Goal: Task Accomplishment & Management: Complete application form

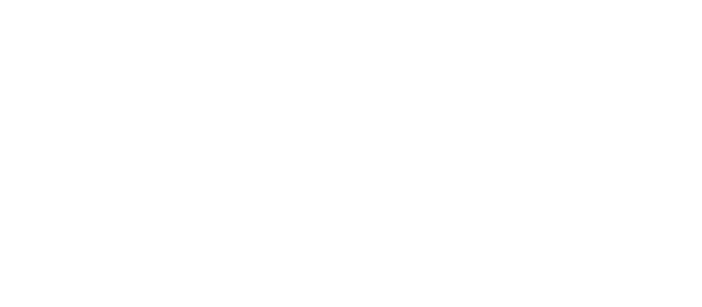
click at [416, 0] on html at bounding box center [351, 0] width 702 height 0
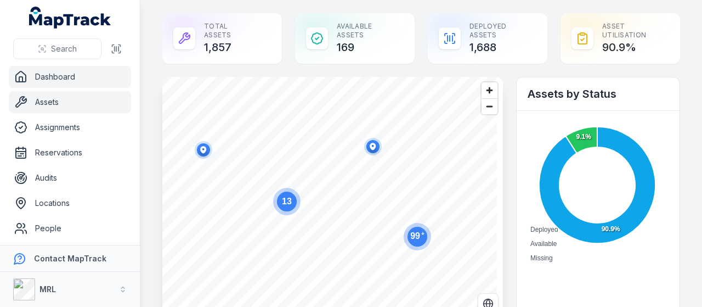
click at [51, 101] on link "Assets" at bounding box center [70, 102] width 122 height 22
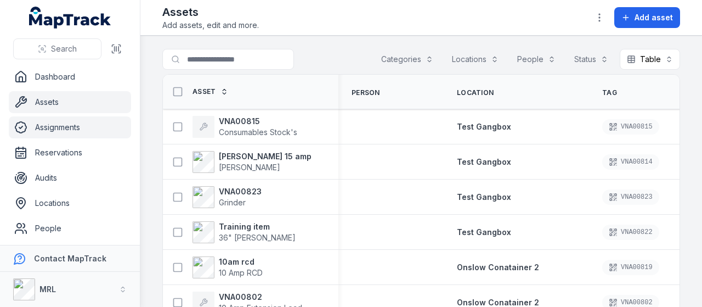
click at [75, 131] on link "Assignments" at bounding box center [70, 127] width 122 height 22
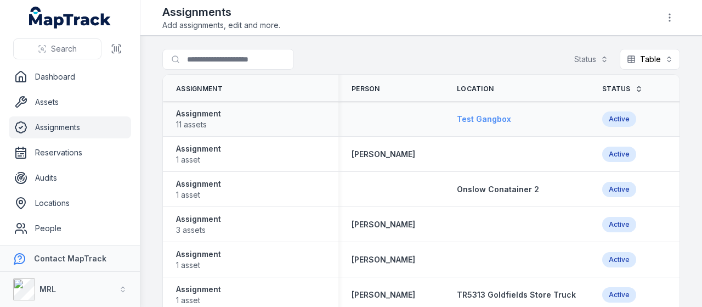
click at [481, 117] on span "Test Gangbox" at bounding box center [484, 118] width 54 height 9
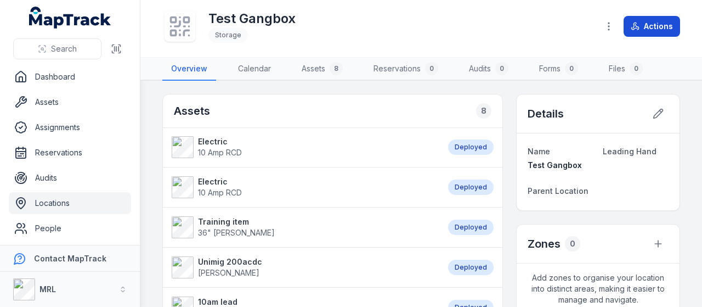
click at [665, 32] on button "Actions" at bounding box center [652, 26] width 56 height 21
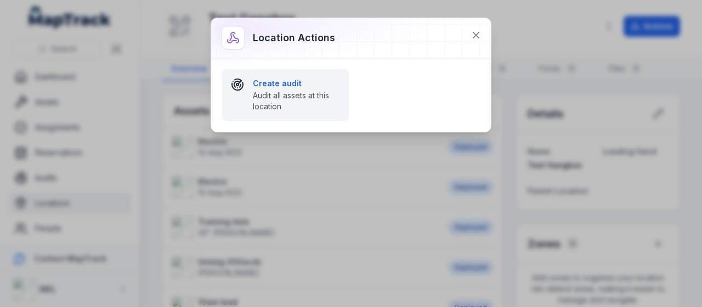
click at [285, 82] on strong "Create audit" at bounding box center [296, 83] width 87 height 11
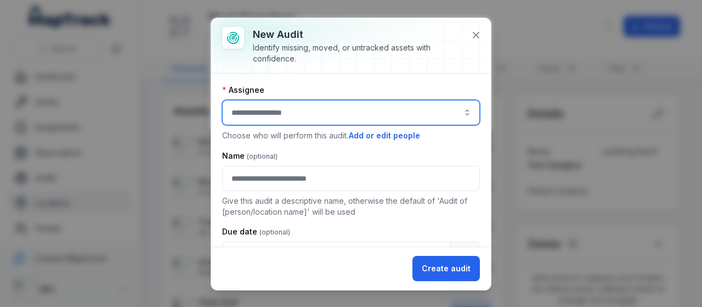
click at [285, 104] on input "audit-add:assignee_id-label" at bounding box center [351, 112] width 258 height 25
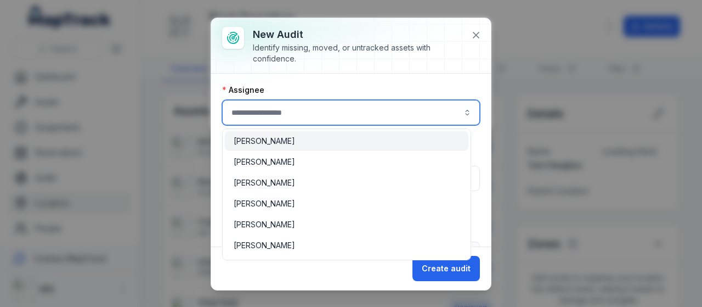
click at [298, 112] on input "audit-add:assignee_id-label" at bounding box center [351, 112] width 258 height 25
click at [288, 147] on div "[PERSON_NAME]" at bounding box center [346, 141] width 243 height 20
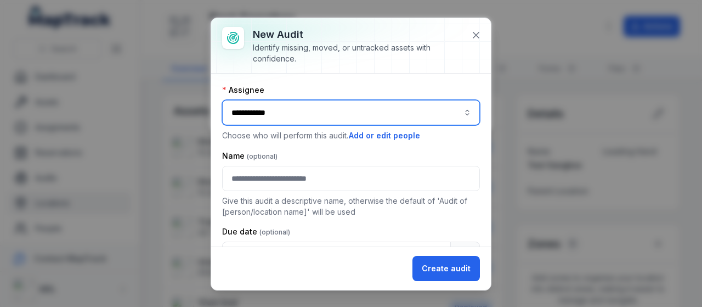
click at [349, 110] on input "**********" at bounding box center [351, 112] width 258 height 25
click at [301, 114] on input "**********" at bounding box center [351, 112] width 258 height 25
click at [458, 114] on button "button" at bounding box center [467, 112] width 25 height 25
type input "**********"
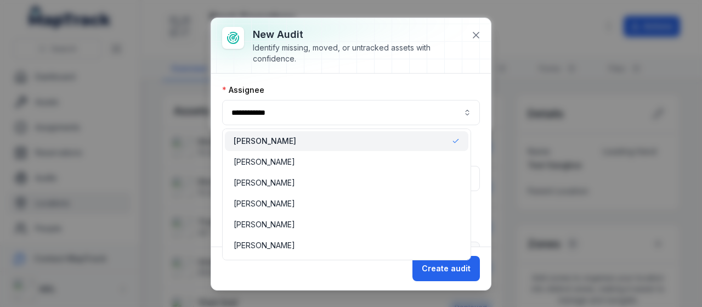
click at [477, 31] on div "**********" at bounding box center [351, 153] width 280 height 271
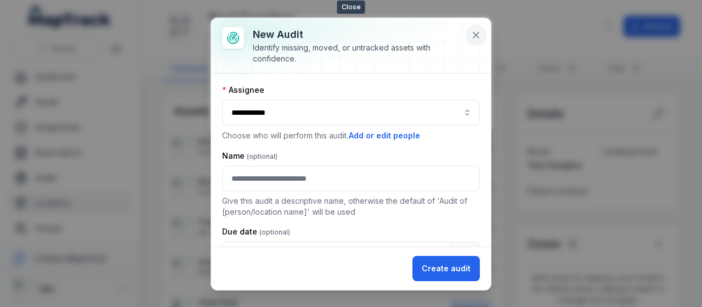
click at [476, 36] on icon at bounding box center [476, 35] width 11 height 11
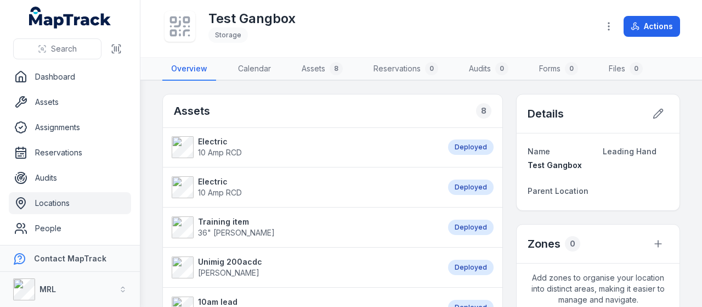
click at [214, 144] on strong "Electric" at bounding box center [220, 141] width 44 height 11
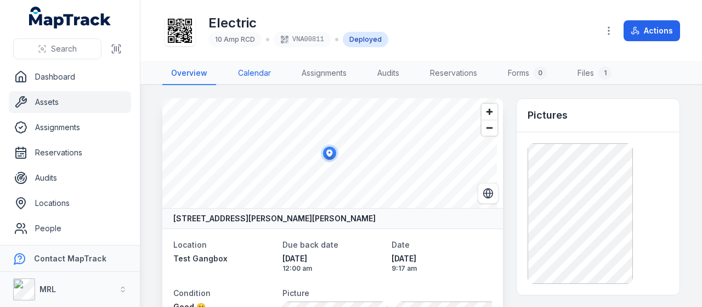
click at [248, 71] on link "Calendar" at bounding box center [254, 73] width 50 height 23
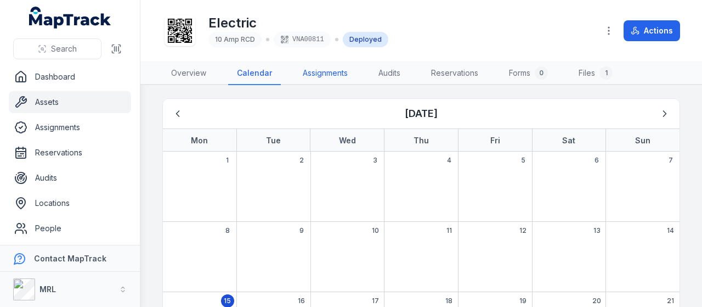
click at [310, 70] on link "Assignments" at bounding box center [325, 73] width 63 height 23
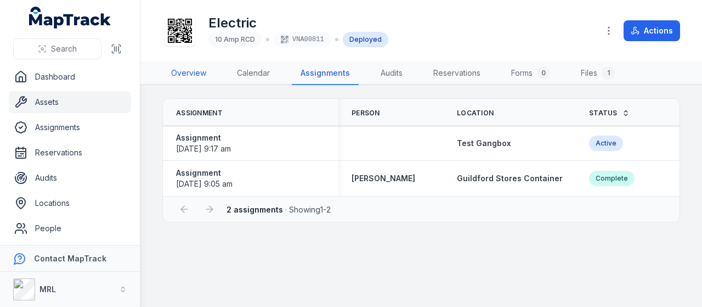
click at [184, 75] on link "Overview" at bounding box center [188, 73] width 53 height 23
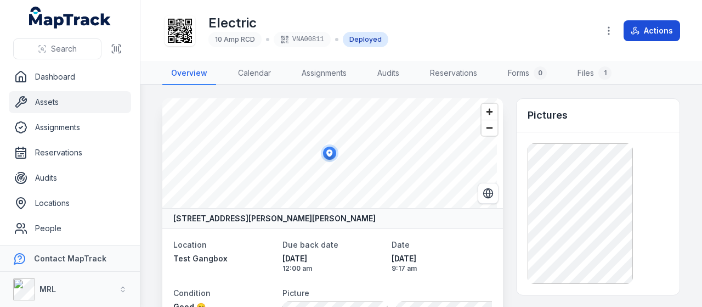
click at [661, 32] on button "Actions" at bounding box center [652, 30] width 56 height 21
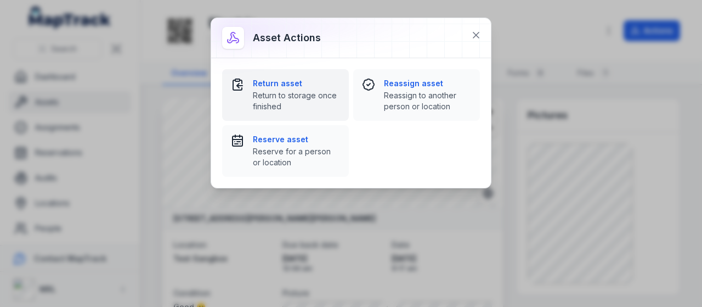
click at [282, 85] on strong "Return asset" at bounding box center [296, 83] width 87 height 11
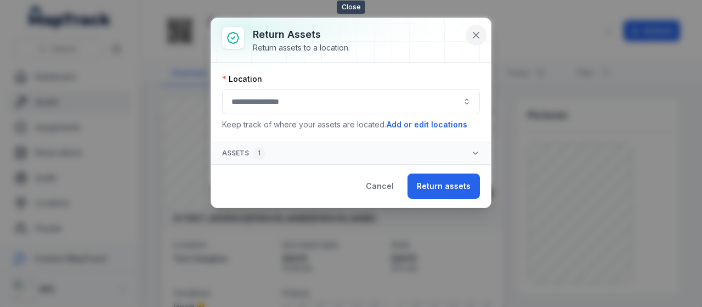
click at [476, 33] on icon at bounding box center [476, 35] width 11 height 11
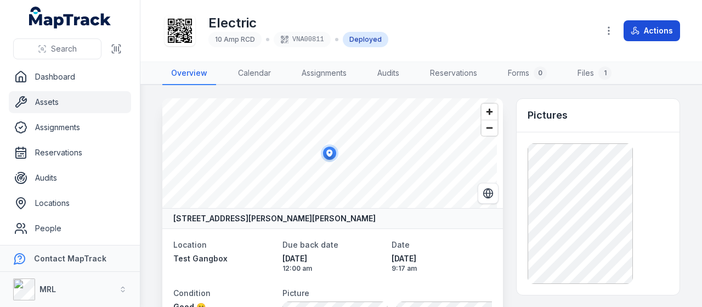
click at [654, 31] on button "Actions" at bounding box center [652, 30] width 56 height 21
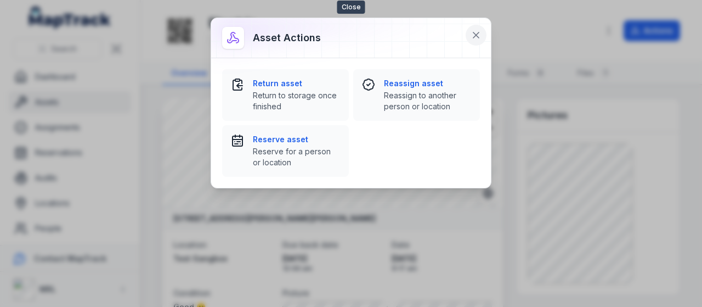
click at [473, 32] on icon at bounding box center [476, 35] width 11 height 11
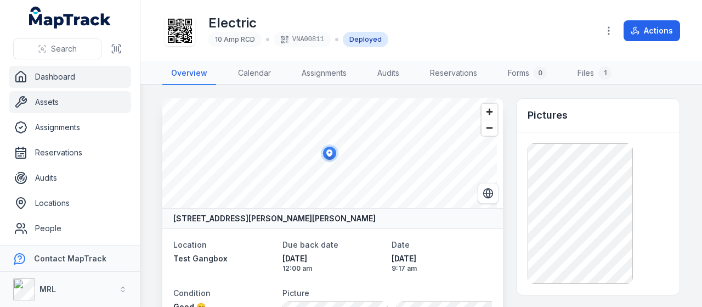
click at [54, 72] on link "Dashboard" at bounding box center [70, 77] width 122 height 22
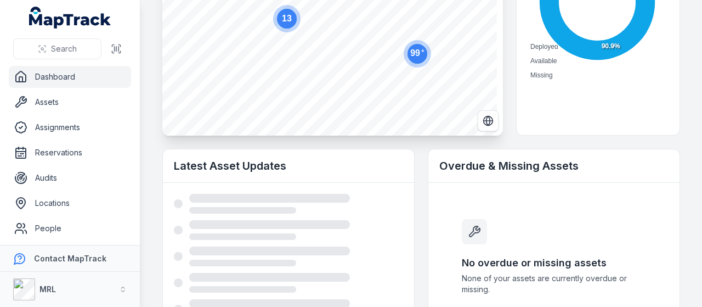
scroll to position [219, 0]
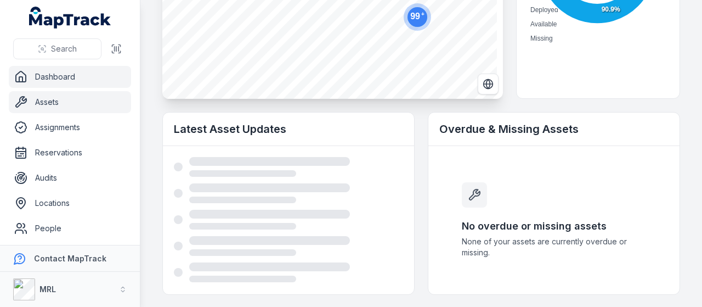
click at [42, 105] on link "Assets" at bounding box center [70, 102] width 122 height 22
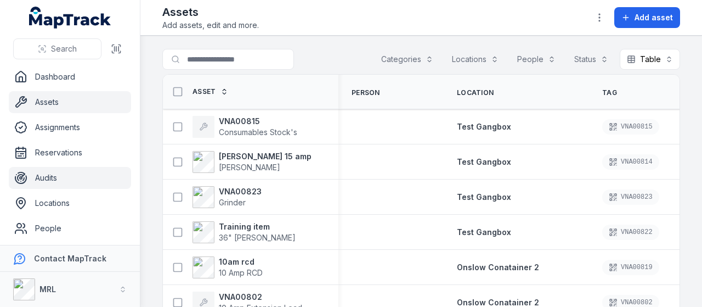
click at [47, 177] on link "Audits" at bounding box center [70, 178] width 122 height 22
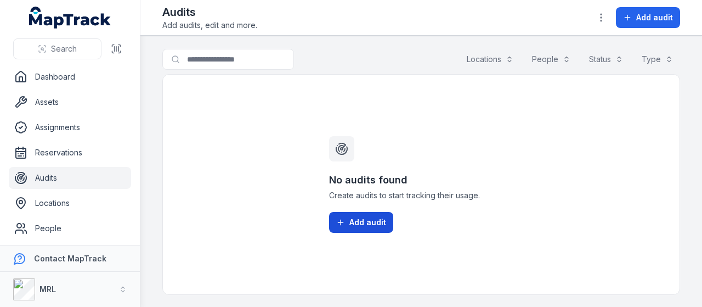
click at [374, 225] on span "Add audit" at bounding box center [367, 222] width 37 height 11
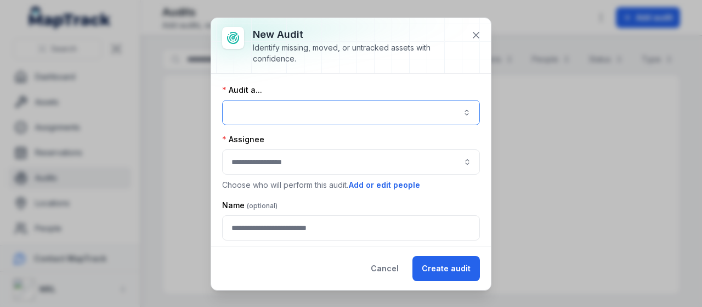
click at [285, 112] on button "button" at bounding box center [351, 112] width 258 height 25
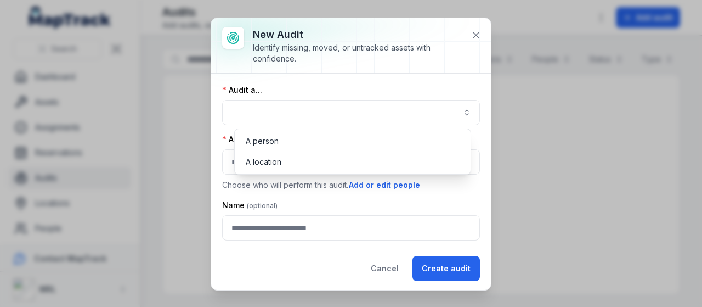
click at [588, 175] on div "New audit Identify missing, moved, or untracked assets with confidence. Audit a…" at bounding box center [351, 153] width 702 height 307
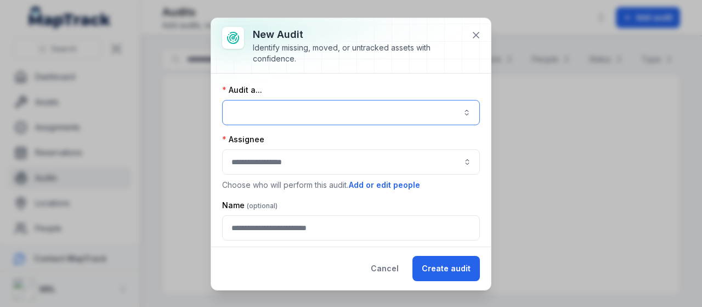
click at [407, 109] on button "button" at bounding box center [351, 112] width 258 height 25
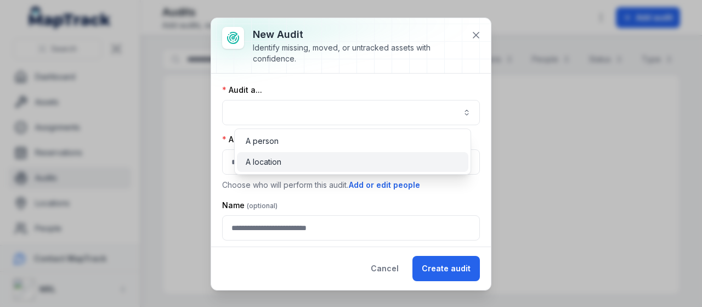
click at [273, 160] on span "A location" at bounding box center [264, 161] width 36 height 11
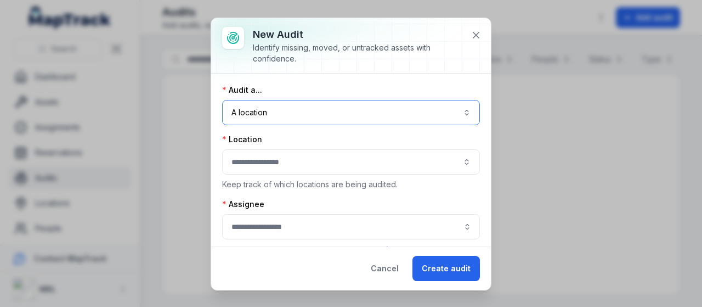
click at [298, 161] on button "button" at bounding box center [351, 161] width 258 height 25
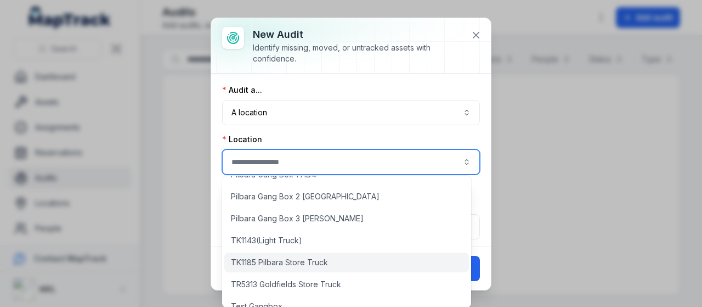
scroll to position [160, 0]
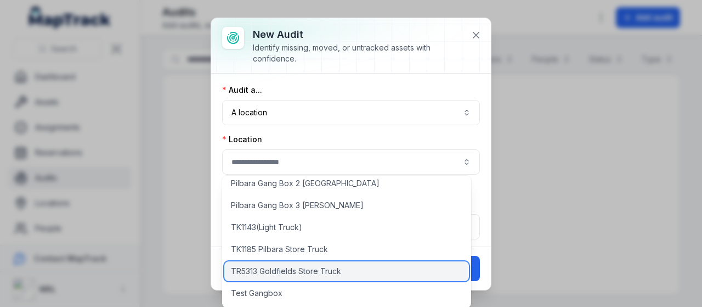
click at [313, 270] on span "TR5313 Goldfields Store Truck" at bounding box center [286, 270] width 110 height 11
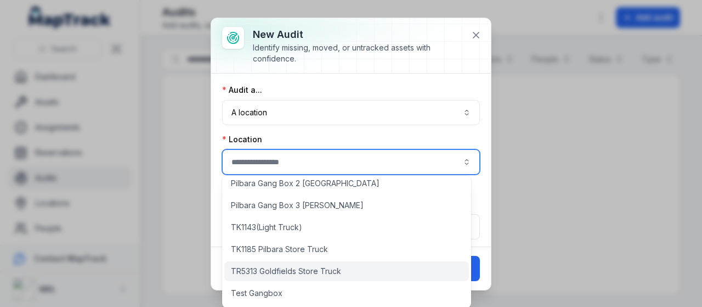
type input "**********"
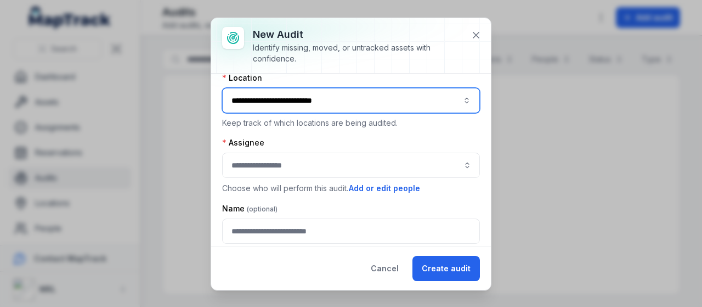
scroll to position [110, 0]
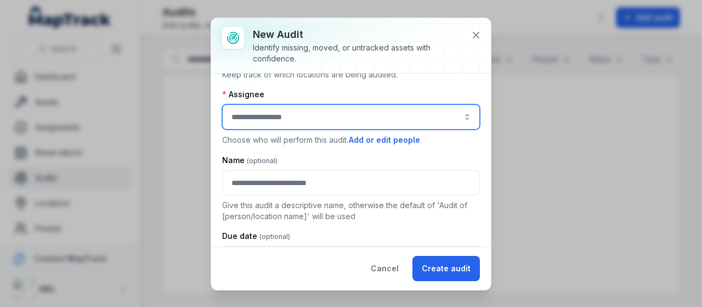
click at [311, 115] on input "audit-add:assignee_id-label" at bounding box center [351, 116] width 258 height 25
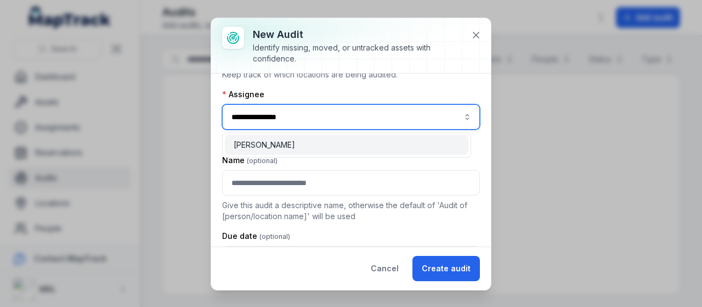
click at [281, 148] on span "[PERSON_NAME]" at bounding box center [264, 144] width 61 height 11
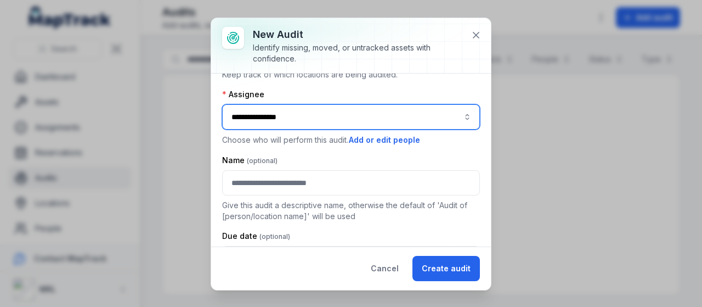
type input "**********"
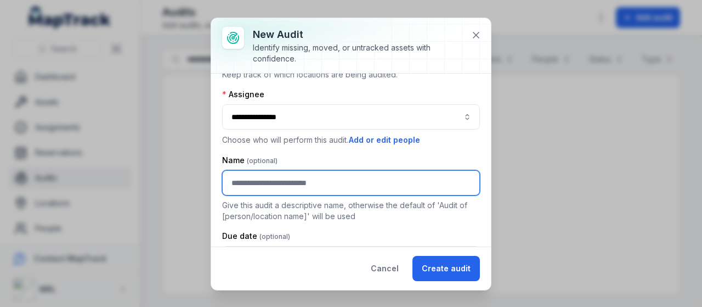
click at [363, 183] on input "text" at bounding box center [351, 182] width 258 height 25
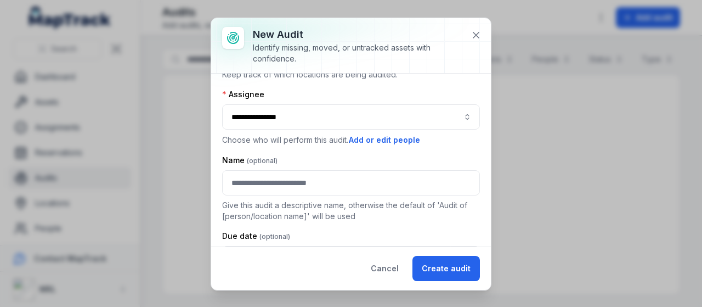
click at [348, 157] on div "Name" at bounding box center [351, 160] width 258 height 11
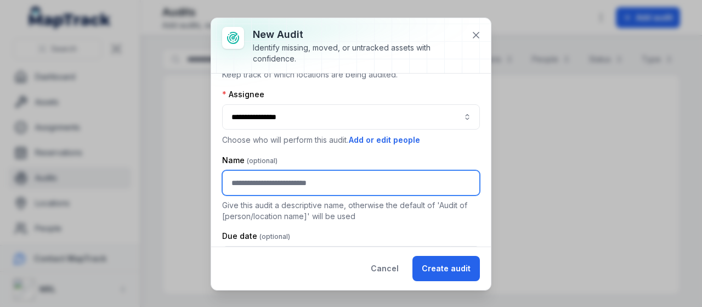
click at [348, 180] on input "text" at bounding box center [351, 182] width 258 height 25
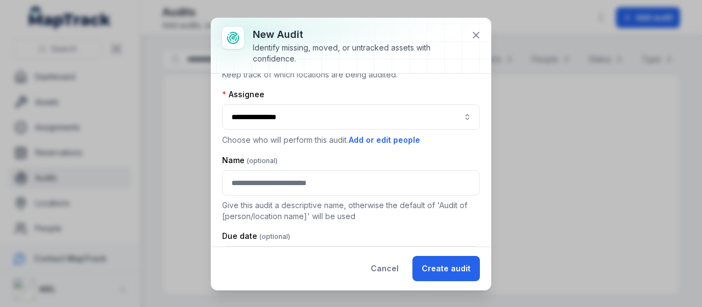
click at [356, 151] on div "**********" at bounding box center [351, 130] width 258 height 311
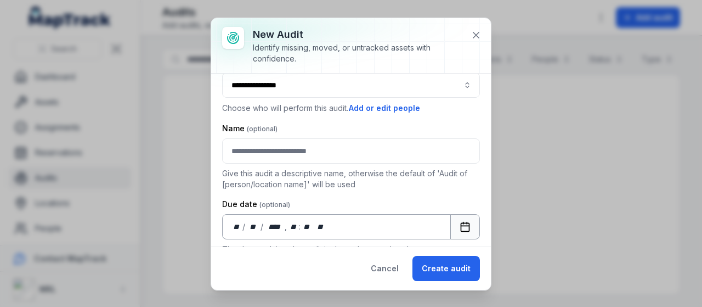
scroll to position [157, 0]
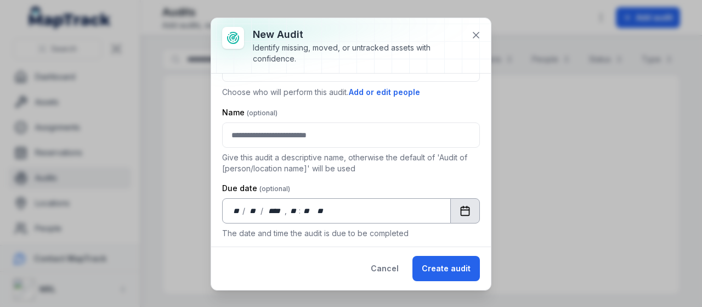
click at [460, 213] on icon "Calendar" at bounding box center [465, 210] width 11 height 11
click at [460, 211] on icon "Calendar" at bounding box center [465, 210] width 11 height 11
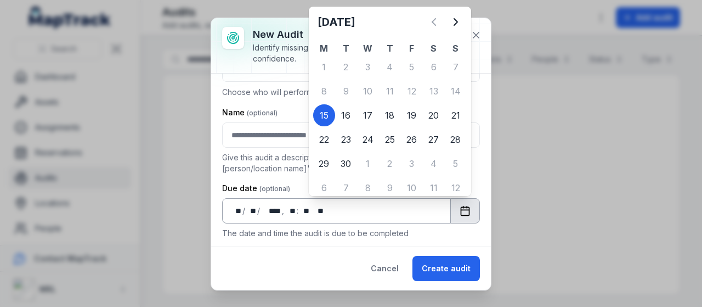
click at [460, 211] on icon "Calendar" at bounding box center [465, 210] width 11 height 11
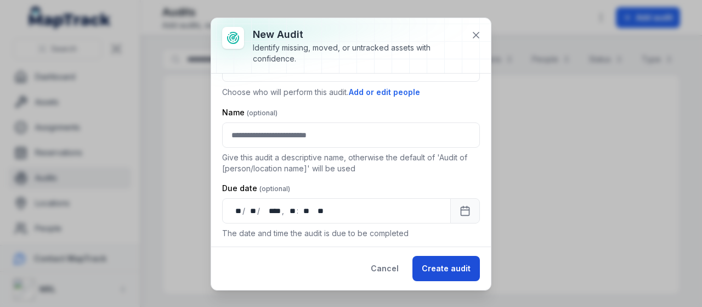
click at [445, 268] on button "Create audit" at bounding box center [445, 268] width 67 height 25
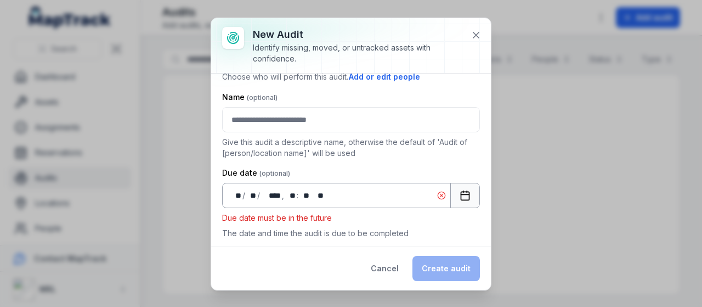
click at [461, 195] on icon "Calendar" at bounding box center [465, 195] width 11 height 11
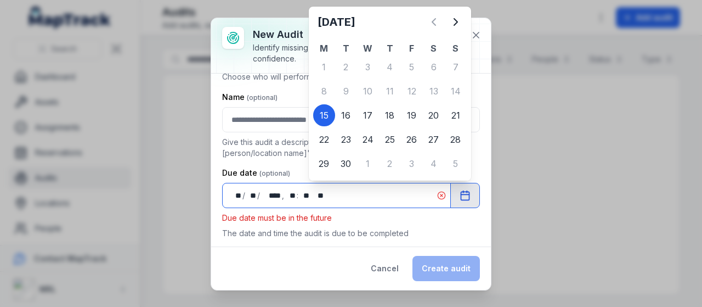
scroll to position [157, 0]
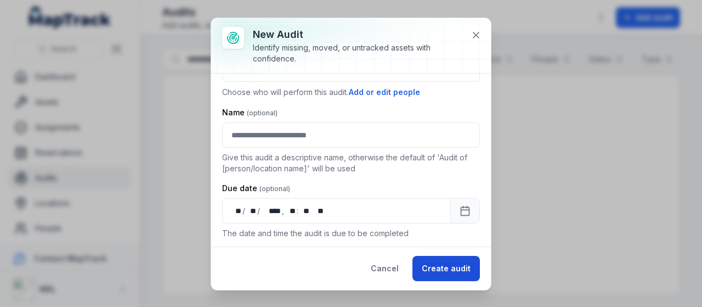
click at [449, 268] on button "Create audit" at bounding box center [445, 268] width 67 height 25
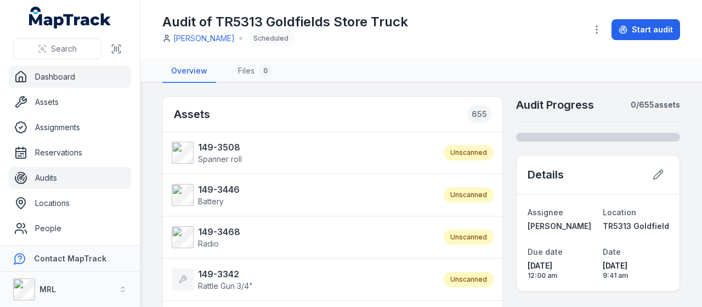
click at [53, 78] on link "Dashboard" at bounding box center [70, 77] width 122 height 22
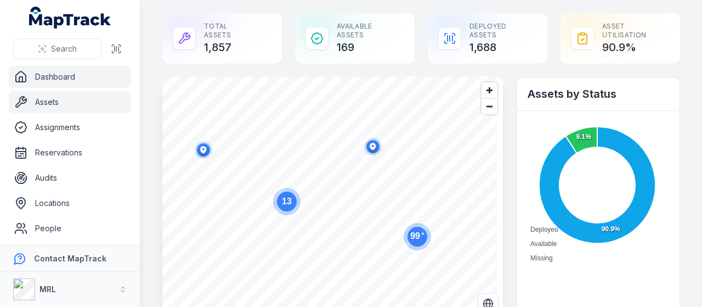
click at [53, 97] on link "Assets" at bounding box center [70, 102] width 122 height 22
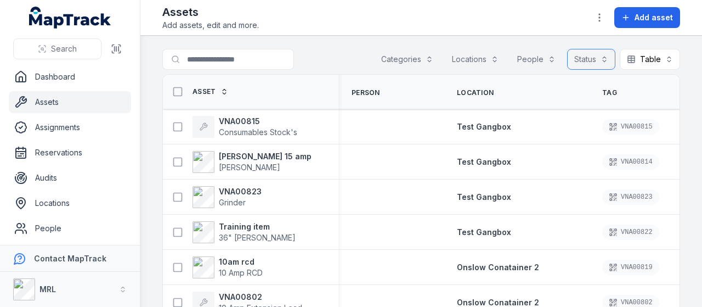
click at [598, 60] on button "Status" at bounding box center [591, 59] width 48 height 21
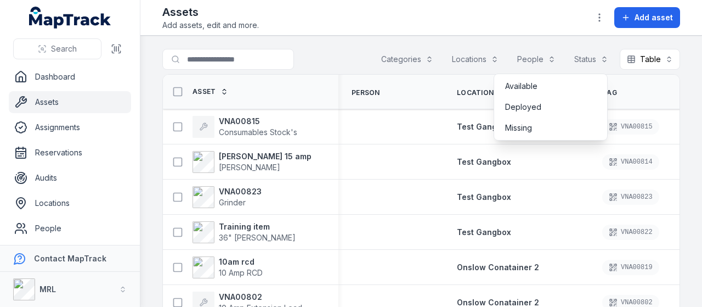
click at [552, 18] on div "Toggle Navigation Assets Add assets, edit and more. Add asset Search for assets…" at bounding box center [421, 153] width 562 height 307
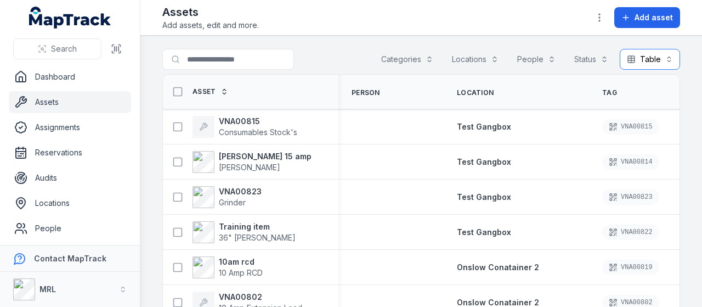
click at [661, 60] on button "Table *****" at bounding box center [650, 59] width 60 height 21
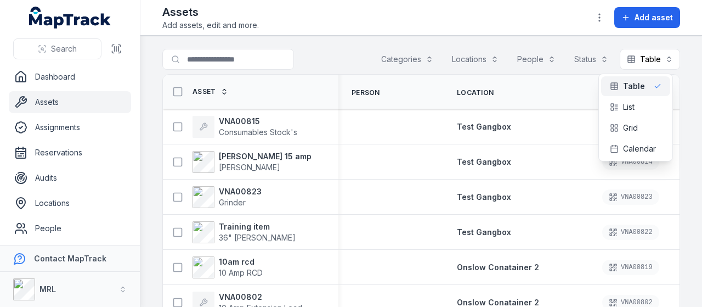
click at [559, 20] on div "Toggle Navigation Assets Add assets, edit and more. Add asset Search for assets…" at bounding box center [421, 153] width 562 height 307
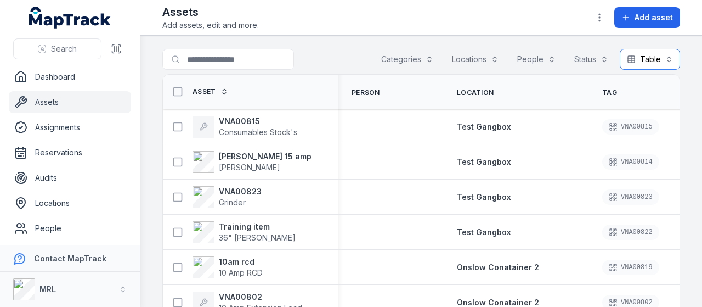
click at [659, 60] on button "Table *****" at bounding box center [650, 59] width 60 height 21
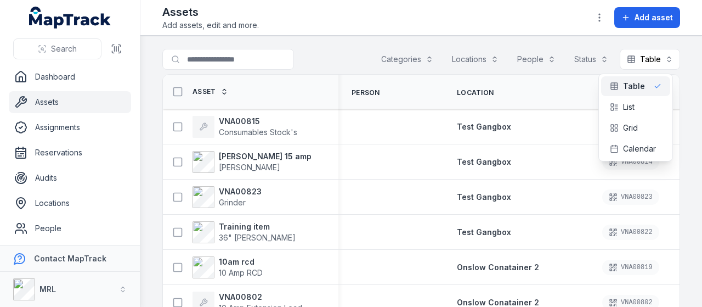
click at [581, 60] on div "Categories Locations People Status Table *****" at bounding box center [527, 59] width 306 height 21
click at [601, 19] on icon "button" at bounding box center [599, 17] width 11 height 11
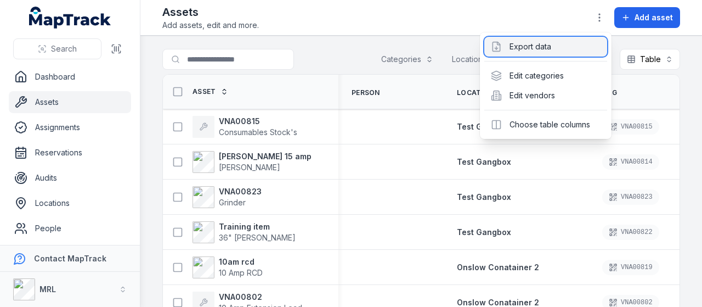
click at [545, 47] on div "Export data" at bounding box center [545, 47] width 123 height 20
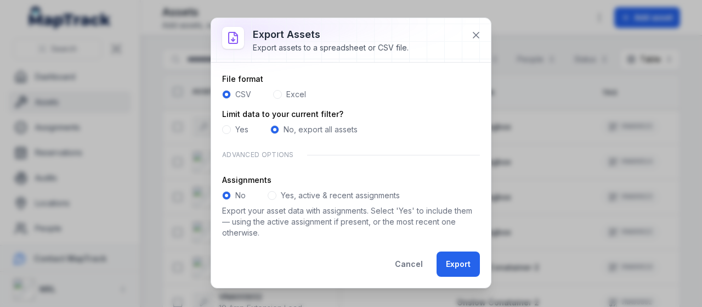
click at [300, 94] on label "Excel" at bounding box center [296, 94] width 20 height 11
click at [235, 126] on div "Yes" at bounding box center [235, 129] width 26 height 11
click at [224, 129] on span at bounding box center [226, 129] width 9 height 9
click at [477, 32] on icon at bounding box center [476, 35] width 11 height 11
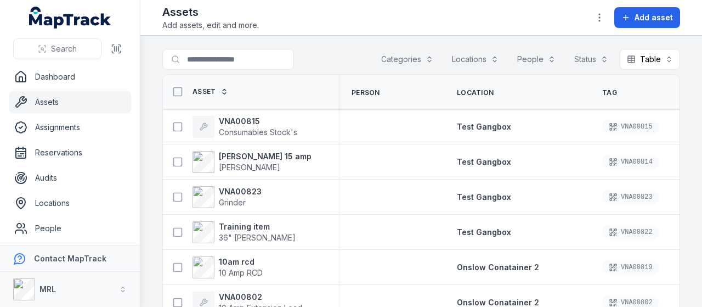
click at [49, 101] on link "Assets" at bounding box center [70, 102] width 122 height 22
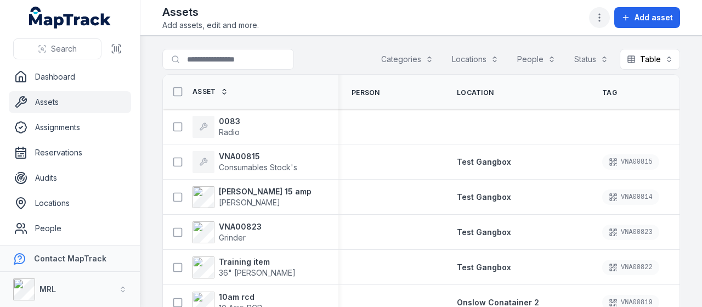
click at [605, 20] on icon "button" at bounding box center [599, 17] width 11 height 11
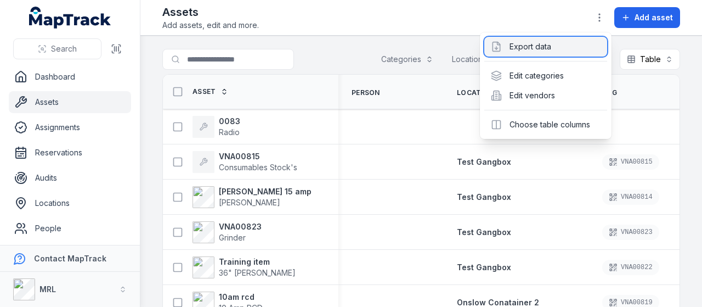
click at [542, 47] on div "Export data" at bounding box center [545, 47] width 123 height 20
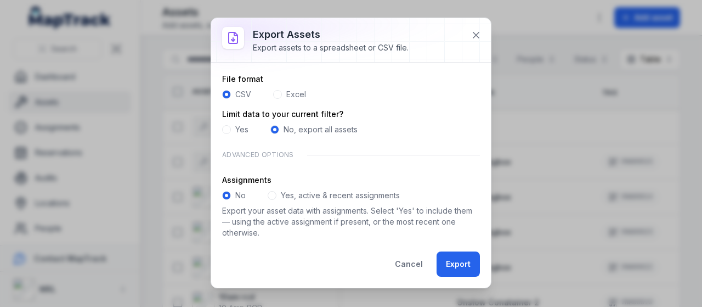
click at [280, 94] on span at bounding box center [277, 94] width 9 height 9
click at [227, 126] on span at bounding box center [226, 129] width 9 height 9
click at [455, 264] on button "Export" at bounding box center [458, 263] width 43 height 25
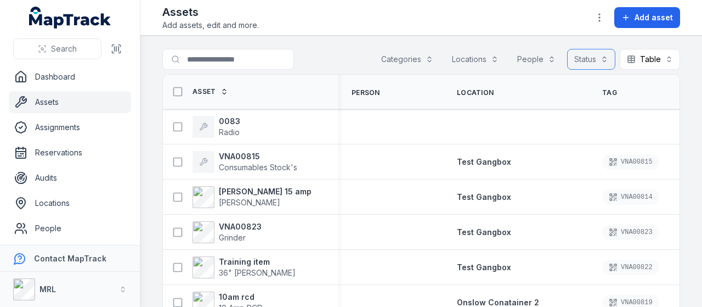
click at [596, 58] on button "Status" at bounding box center [591, 59] width 48 height 21
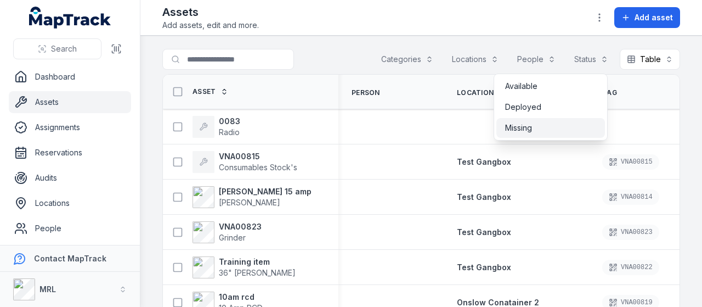
click at [518, 128] on span "Missing" at bounding box center [518, 127] width 27 height 11
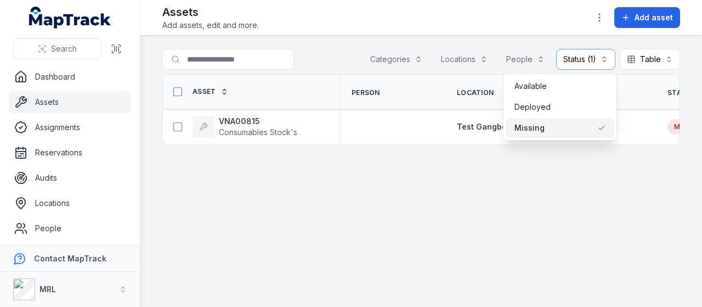
click at [603, 21] on div "Toggle Navigation Assets Add assets, edit and more. Add asset Search for assets…" at bounding box center [421, 153] width 562 height 307
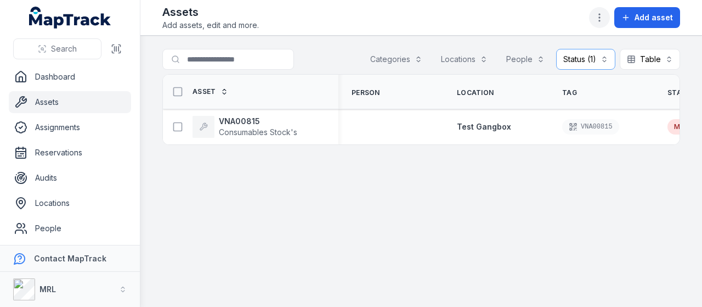
click at [602, 19] on icon "button" at bounding box center [599, 17] width 11 height 11
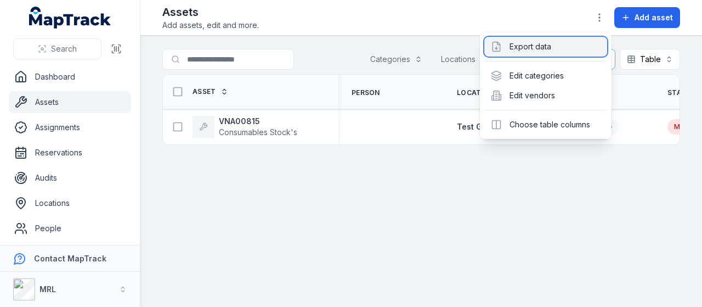
click at [546, 46] on div "Export data" at bounding box center [545, 47] width 123 height 20
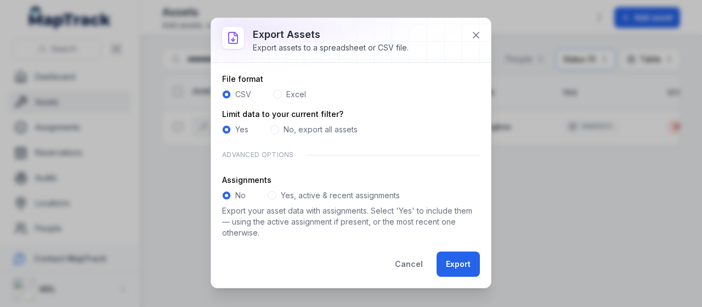
click at [281, 88] on div "File format CSV Excel" at bounding box center [351, 86] width 258 height 26
click at [471, 265] on button "Export" at bounding box center [458, 263] width 43 height 25
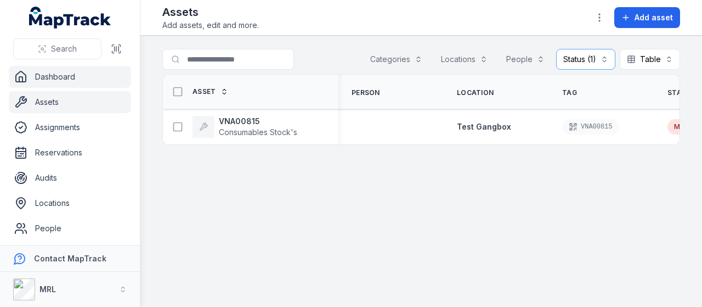
click at [50, 82] on link "Dashboard" at bounding box center [70, 77] width 122 height 22
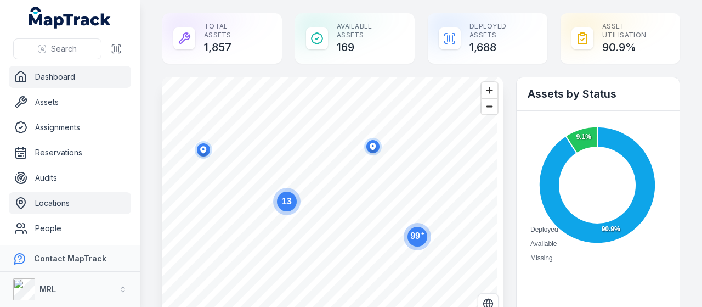
click at [61, 200] on link "Locations" at bounding box center [70, 203] width 122 height 22
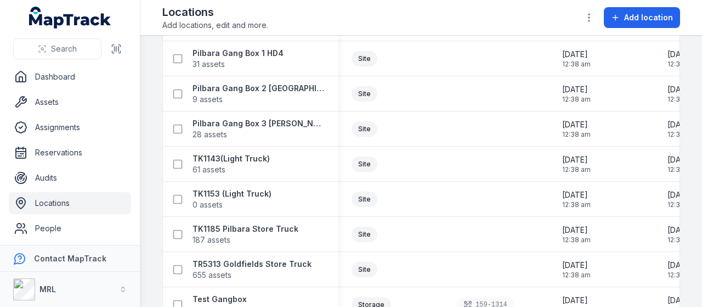
scroll to position [345, 0]
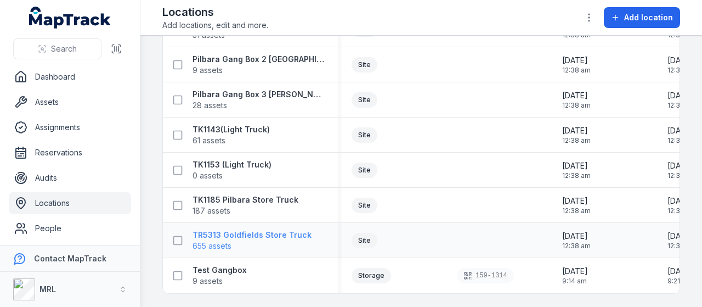
click at [249, 230] on strong "TR5313 Goldfields Store Truck" at bounding box center [251, 234] width 119 height 11
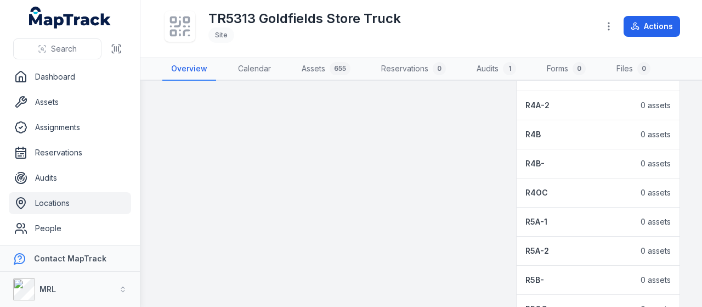
scroll to position [1700, 0]
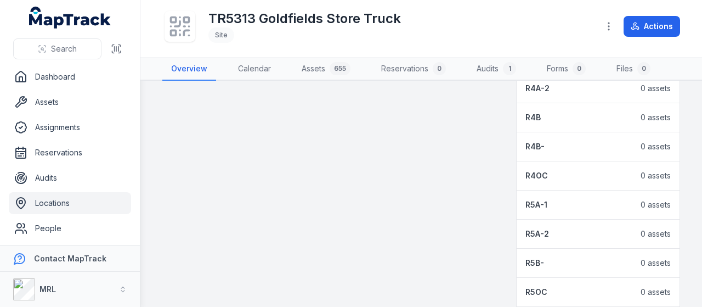
click at [529, 199] on strong "R5A-1" at bounding box center [536, 204] width 22 height 11
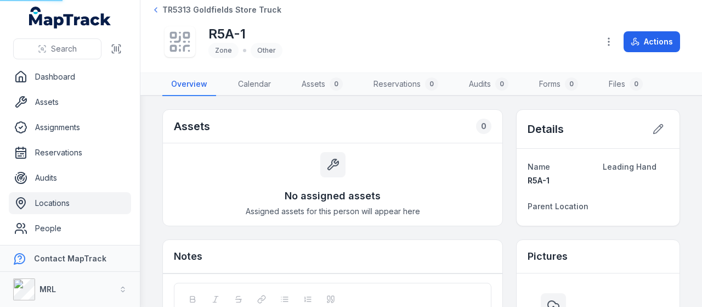
click at [529, 182] on span "R5A-1" at bounding box center [539, 179] width 22 height 9
click at [61, 76] on link "Dashboard" at bounding box center [70, 77] width 122 height 22
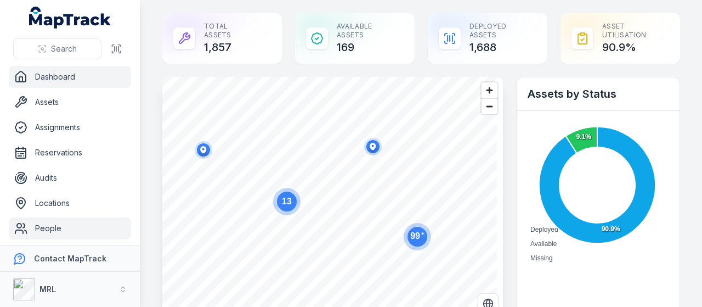
scroll to position [1, 0]
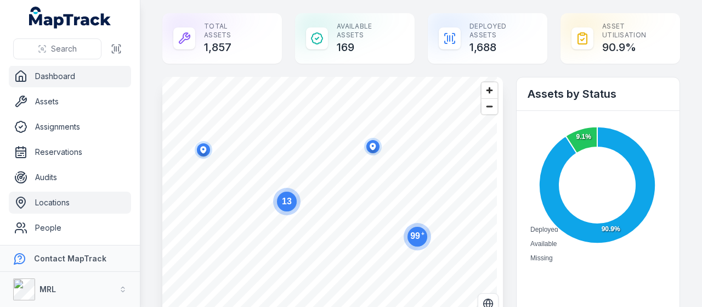
click at [48, 203] on link "Locations" at bounding box center [70, 202] width 122 height 22
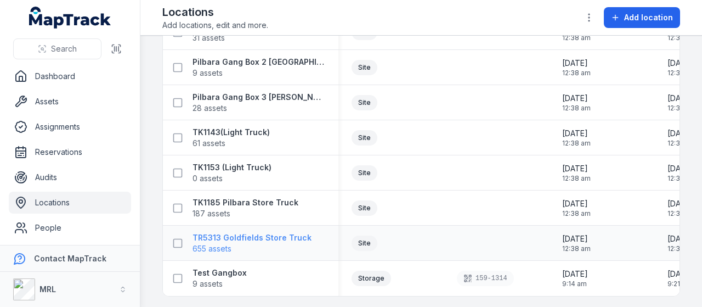
scroll to position [345, 0]
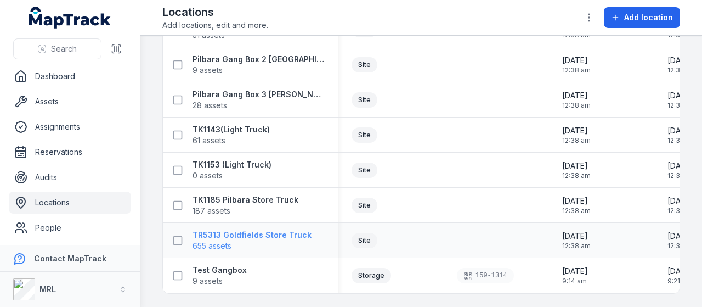
click at [238, 231] on strong "TR5313 Goldfields Store Truck" at bounding box center [251, 234] width 119 height 11
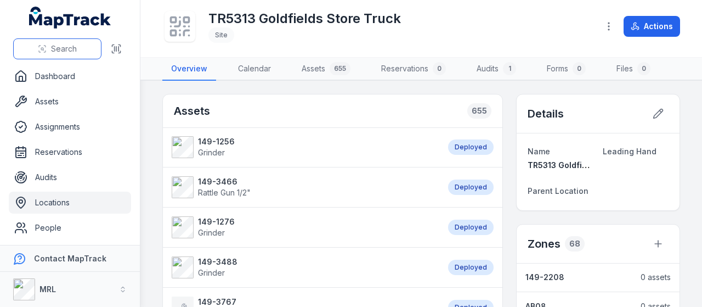
click at [53, 43] on button "Search" at bounding box center [57, 48] width 88 height 21
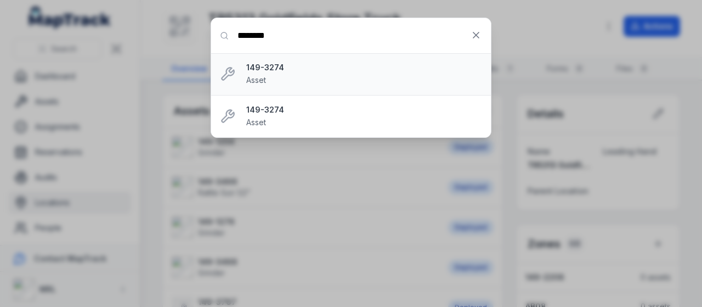
type input "********"
click at [263, 73] on div "149-3274 Asset" at bounding box center [364, 74] width 236 height 24
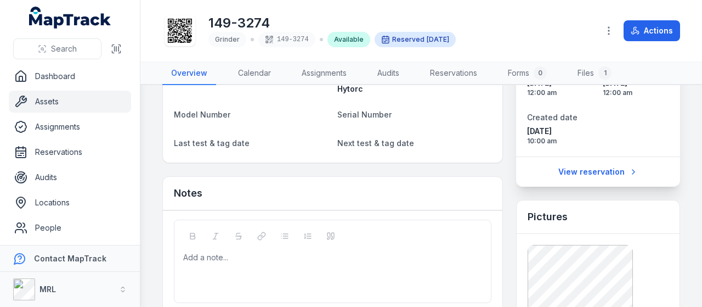
scroll to position [110, 0]
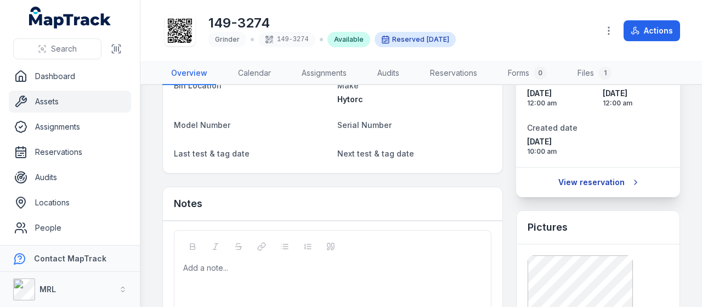
click at [598, 183] on link "View reservation" at bounding box center [598, 182] width 94 height 21
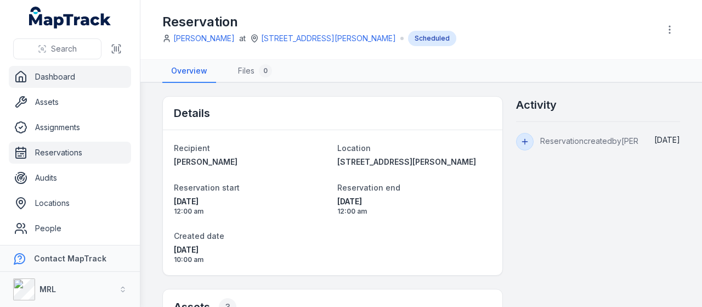
click at [68, 79] on link "Dashboard" at bounding box center [70, 77] width 122 height 22
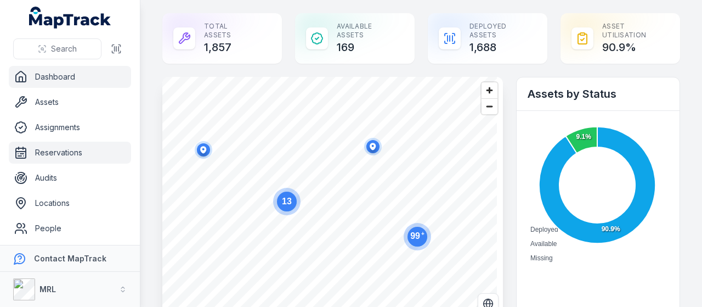
click at [60, 151] on link "Reservations" at bounding box center [70, 152] width 122 height 22
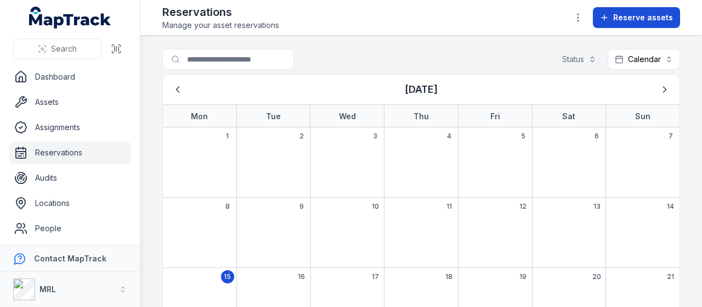
click at [644, 16] on span "Reserve assets" at bounding box center [643, 17] width 60 height 11
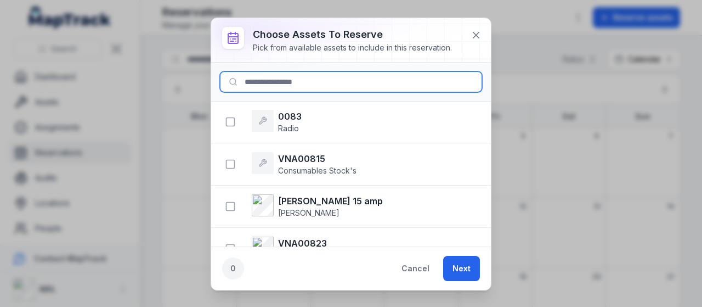
click at [320, 82] on input at bounding box center [351, 81] width 262 height 21
type input "*"
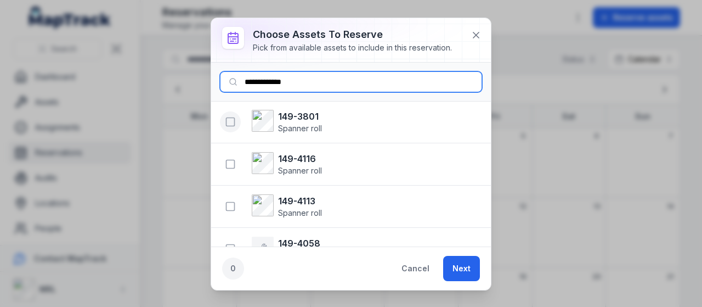
type input "**********"
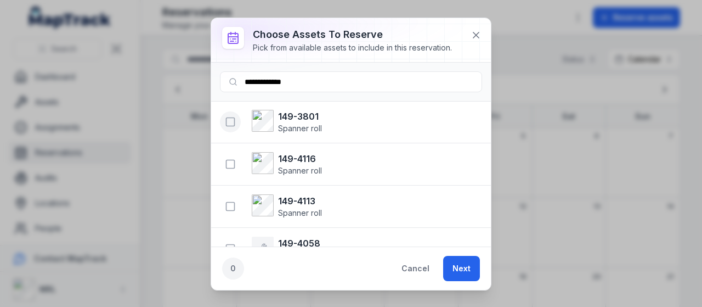
click at [230, 121] on icon "button" at bounding box center [230, 121] width 11 height 11
click at [465, 268] on button "Next" at bounding box center [461, 268] width 37 height 25
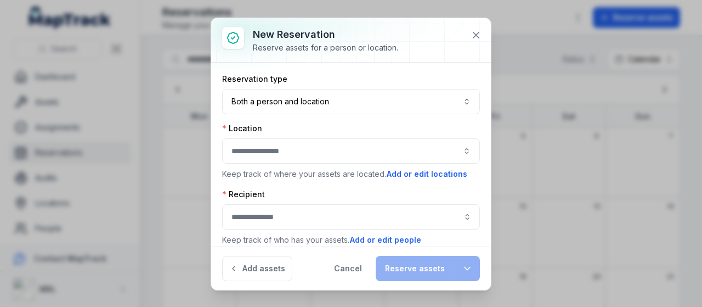
click at [272, 150] on button "button" at bounding box center [351, 150] width 258 height 25
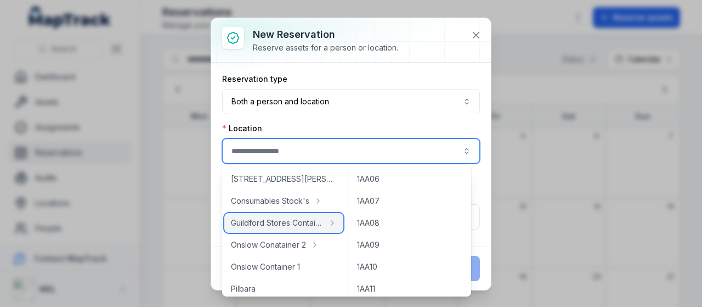
click at [294, 222] on span "Guildford Stores Container" at bounding box center [277, 222] width 93 height 11
type input "**********"
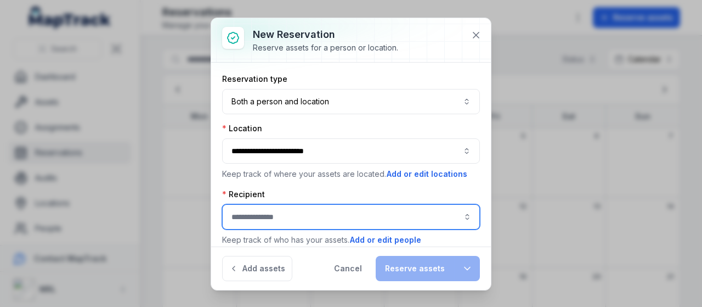
click at [336, 208] on input ":rs7:-form-item-label" at bounding box center [351, 216] width 258 height 25
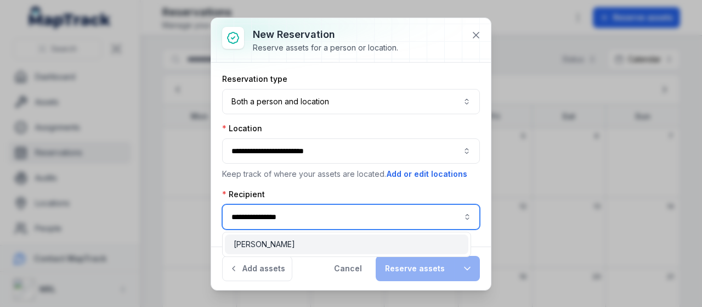
click at [279, 246] on span "[PERSON_NAME]" at bounding box center [264, 244] width 61 height 11
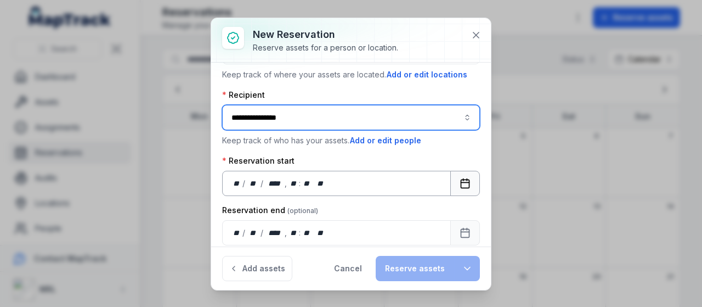
scroll to position [110, 0]
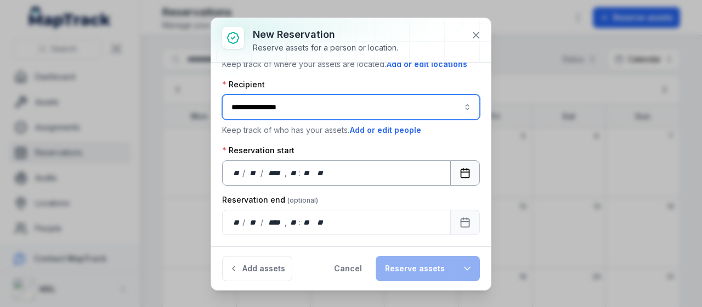
type input "**********"
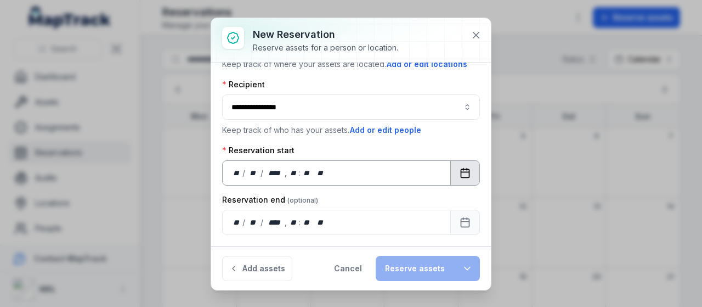
click at [461, 172] on icon "Calendar" at bounding box center [465, 172] width 8 height 0
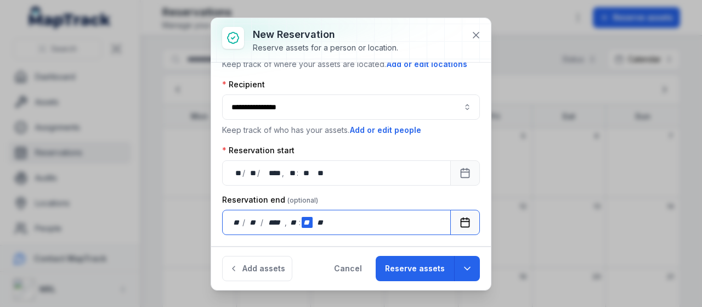
click at [304, 217] on div "**" at bounding box center [307, 222] width 11 height 11
click at [347, 211] on div "** / ** / **** , ** : **   **" at bounding box center [336, 221] width 229 height 25
click at [248, 211] on div "** / ** / **** , ** : **   **" at bounding box center [336, 221] width 229 height 25
click at [460, 217] on icon "Calendar" at bounding box center [465, 222] width 11 height 11
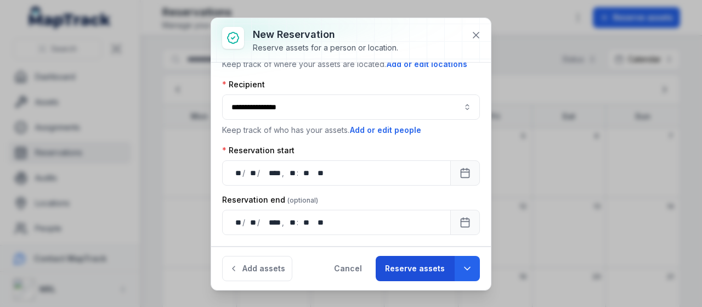
click at [424, 267] on button "Reserve assets" at bounding box center [415, 268] width 78 height 25
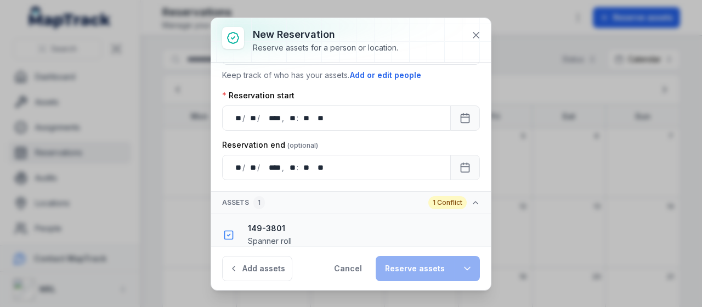
scroll to position [190, 0]
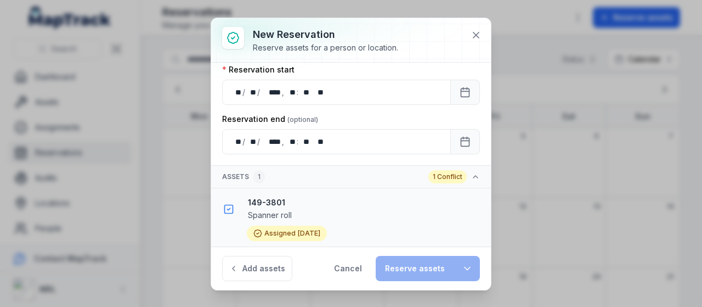
click at [421, 226] on div "Assigned [DATE]" at bounding box center [350, 232] width 261 height 15
click at [336, 213] on div "149-3801 Spanner roll" at bounding box center [365, 209] width 234 height 24
click at [274, 200] on strong "149-3801" at bounding box center [365, 202] width 234 height 11
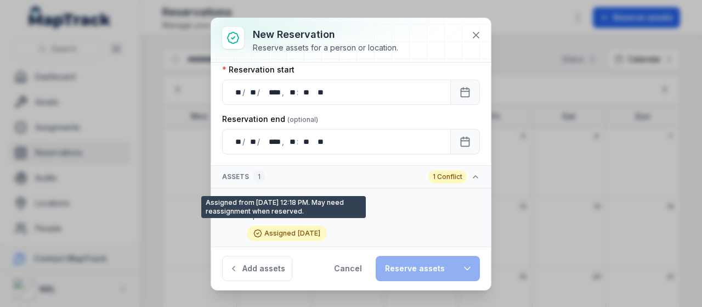
click at [269, 231] on div "Assigned [DATE]" at bounding box center [287, 232] width 80 height 15
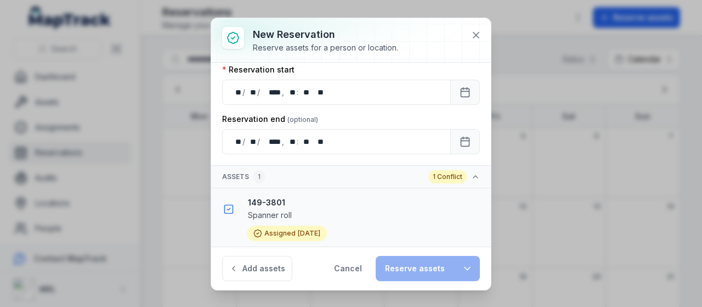
click at [444, 175] on div "1 Conflict" at bounding box center [447, 176] width 38 height 13
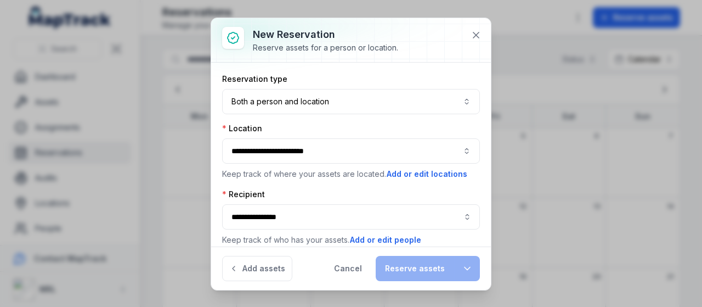
scroll to position [128, 0]
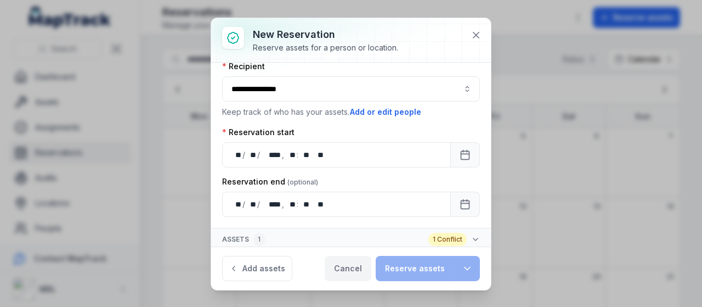
click at [354, 273] on button "Cancel" at bounding box center [348, 268] width 47 height 25
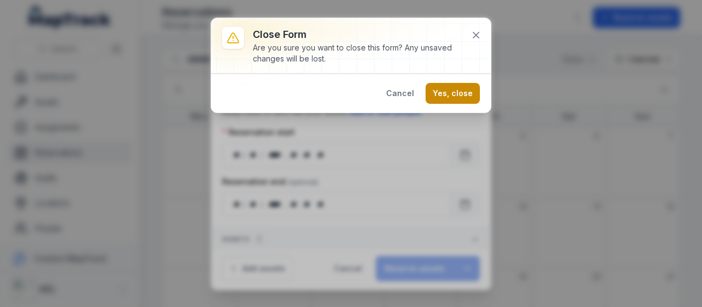
click at [453, 90] on button "Yes, close" at bounding box center [453, 93] width 54 height 21
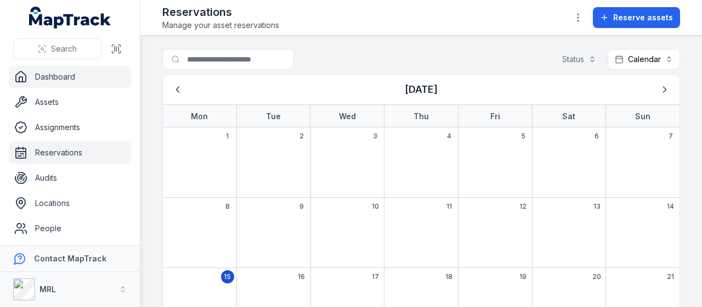
click at [62, 77] on link "Dashboard" at bounding box center [70, 77] width 122 height 22
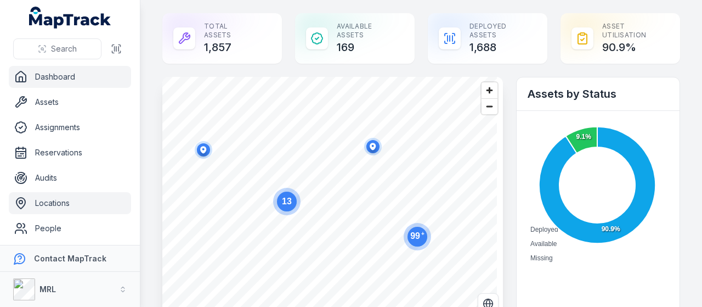
scroll to position [1, 0]
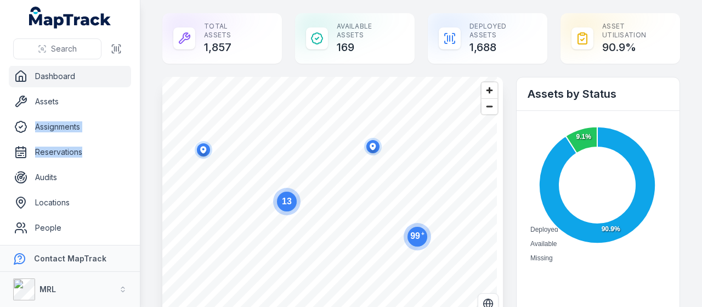
drag, startPoint x: 134, startPoint y: 102, endPoint x: 133, endPoint y: 138, distance: 35.7
click at [133, 138] on nav "Dashboard Assets Assignments Reservations Audits Locations People" at bounding box center [70, 155] width 140 height 179
click at [133, 139] on nav "Dashboard Assets Assignments Reservations Audits Locations People" at bounding box center [70, 155] width 140 height 179
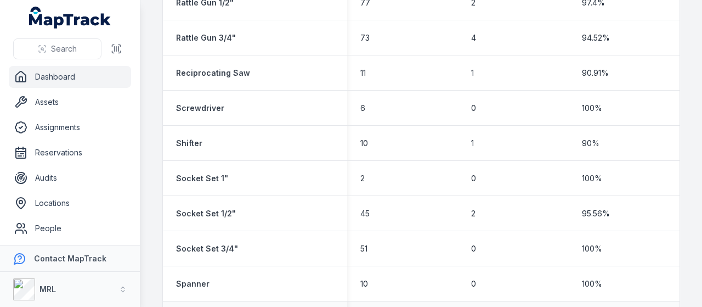
scroll to position [1732, 0]
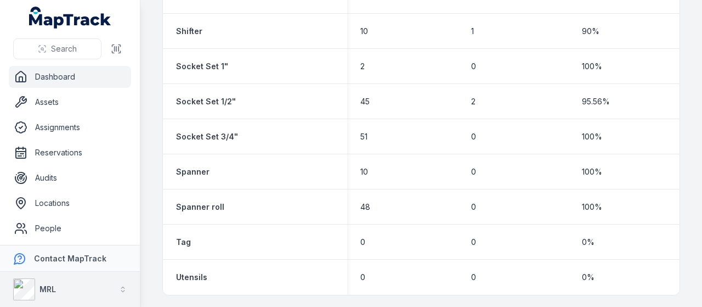
click at [126, 291] on icon "button" at bounding box center [123, 289] width 8 height 8
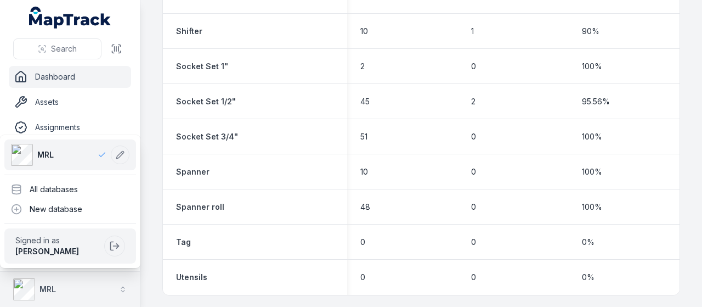
click at [67, 282] on button "MRL" at bounding box center [70, 288] width 140 height 35
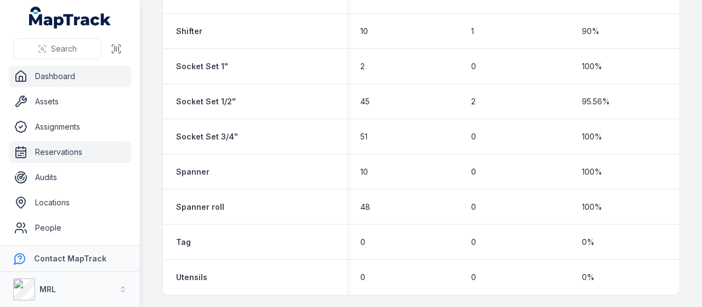
scroll to position [0, 0]
click at [72, 80] on link "Dashboard" at bounding box center [70, 77] width 122 height 22
click at [61, 103] on link "Assets" at bounding box center [70, 102] width 122 height 22
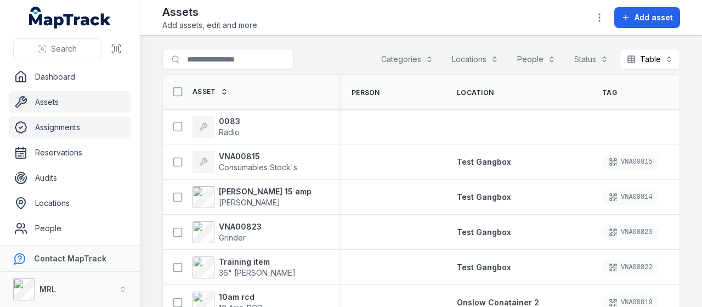
scroll to position [1, 0]
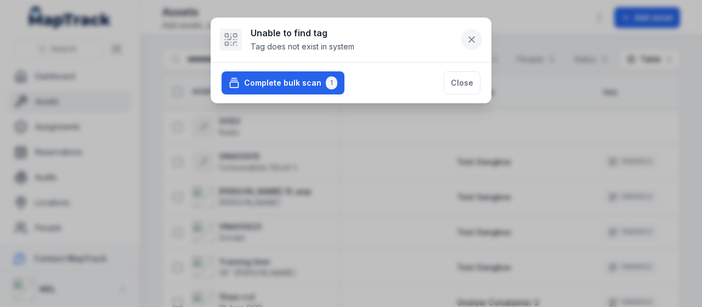
click at [475, 42] on icon at bounding box center [471, 39] width 11 height 11
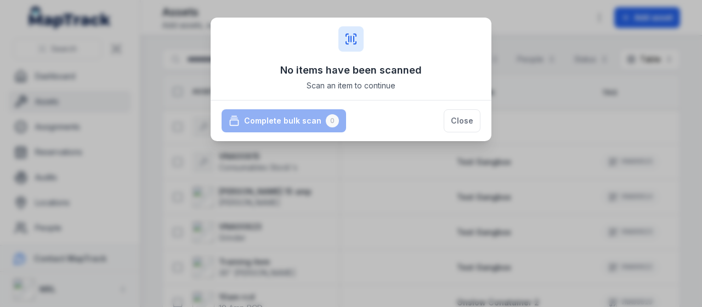
click at [352, 41] on icon at bounding box center [350, 38] width 13 height 13
click at [474, 121] on button "Close" at bounding box center [462, 120] width 37 height 23
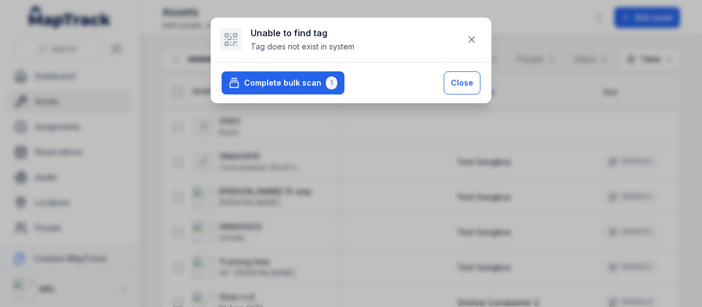
click at [466, 78] on button "Close" at bounding box center [462, 82] width 37 height 23
click at [472, 40] on icon at bounding box center [471, 39] width 11 height 11
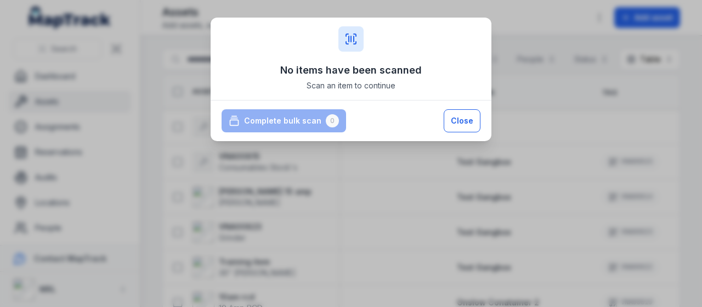
click at [464, 122] on button "Close" at bounding box center [462, 120] width 37 height 23
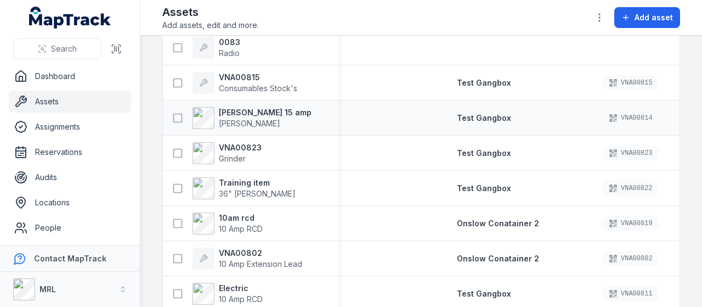
scroll to position [0, 0]
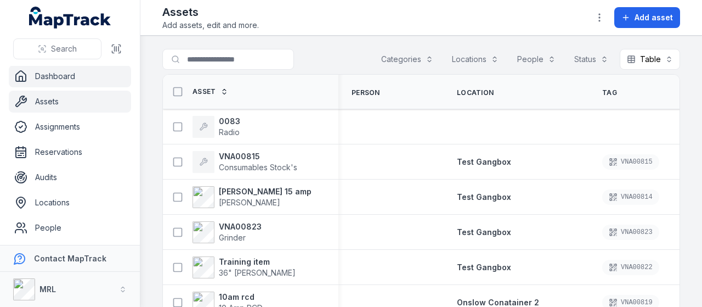
click at [46, 71] on link "Dashboard" at bounding box center [70, 76] width 122 height 22
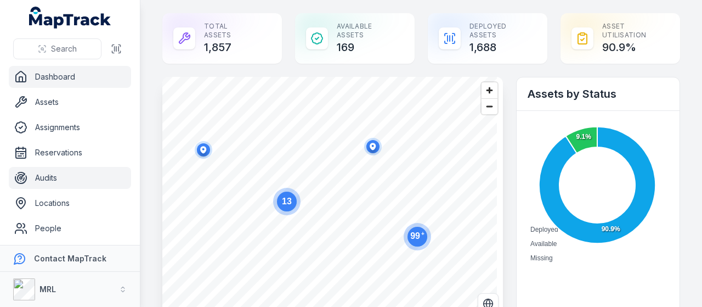
scroll to position [1, 0]
